Goal: Find specific page/section: Find specific page/section

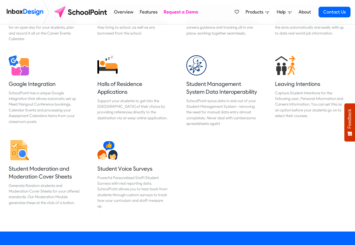
scroll to position [606, 0]
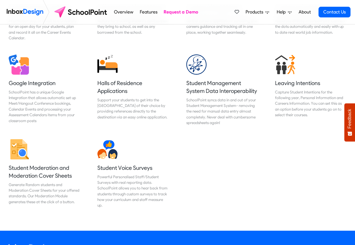
click at [246, 14] on span "Products" at bounding box center [255, 12] width 20 height 7
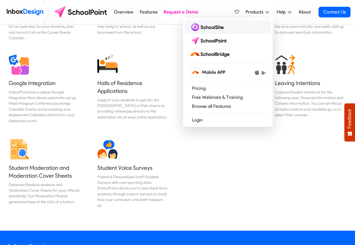
click at [210, 28] on img at bounding box center [208, 27] width 36 height 9
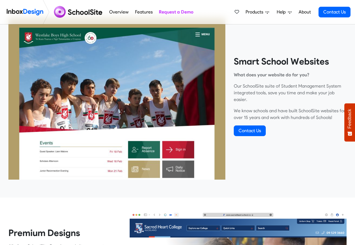
scroll to position [177, 0]
